Goal: Transaction & Acquisition: Download file/media

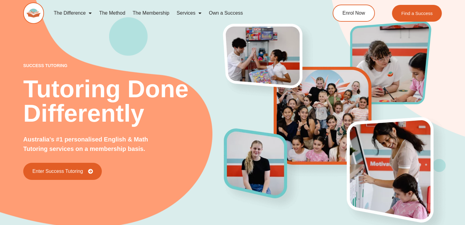
click at [181, 47] on div "success tutoring Tutoring Done Differently Australia's #1 personalised English …" at bounding box center [232, 111] width 418 height 269
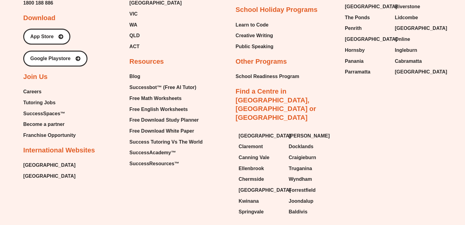
scroll to position [2660, 0]
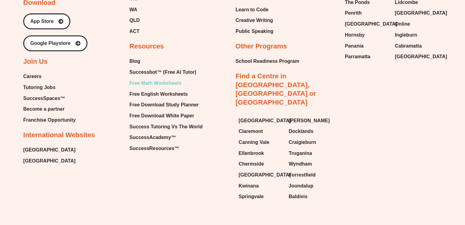
click at [152, 79] on span "Free Math Worksheets" at bounding box center [155, 83] width 52 height 9
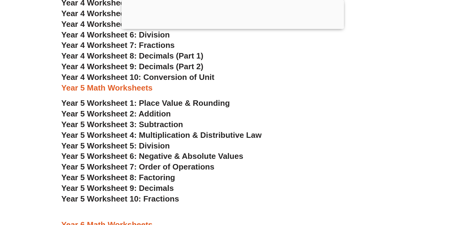
scroll to position [1202, 0]
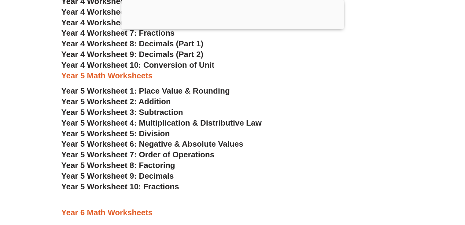
click at [152, 186] on span "Year 5 Worksheet 10: Fractions" at bounding box center [120, 186] width 118 height 9
click at [23, 130] on section "Year 4 Math Worksheets Year 4 Worksheet 1: Place Value Year 4 Worksheet 2: Addi…" at bounding box center [232, 139] width 465 height 387
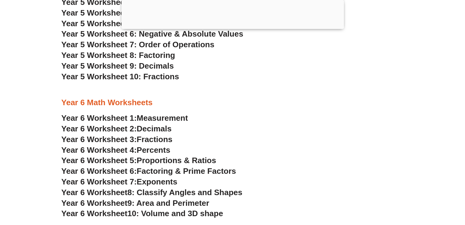
scroll to position [1324, 0]
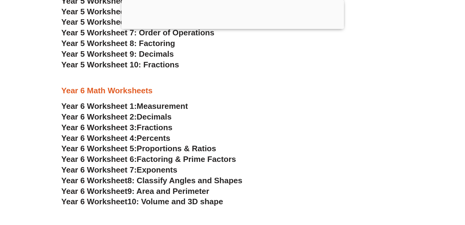
click at [154, 202] on span "10: Volume and 3D shape" at bounding box center [175, 201] width 96 height 9
click at [39, 117] on section "Year 4 Math Worksheets Year 4 Worksheet 1: Place Value Year 4 Worksheet 2: Addi…" at bounding box center [232, 17] width 465 height 387
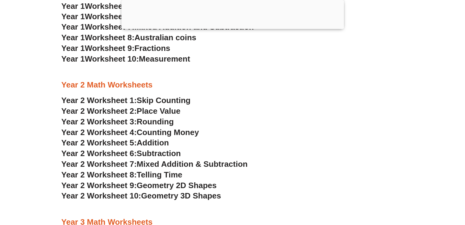
scroll to position [689, 0]
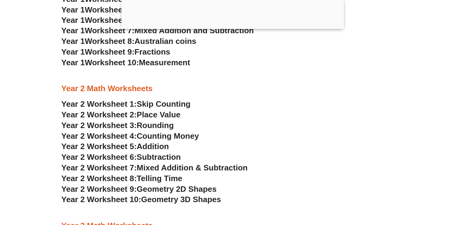
click at [159, 114] on span "Place Value" at bounding box center [159, 114] width 44 height 9
